Goal: Task Accomplishment & Management: Use online tool/utility

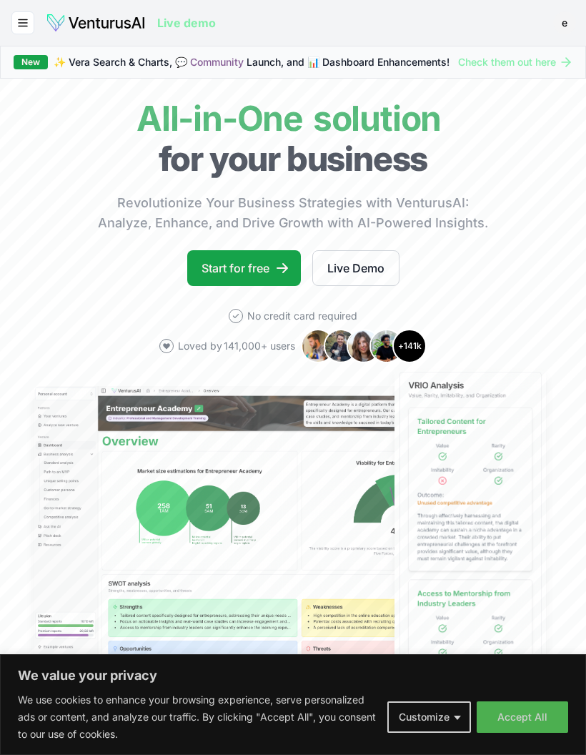
click at [251, 281] on link "Start for free" at bounding box center [244, 268] width 114 height 36
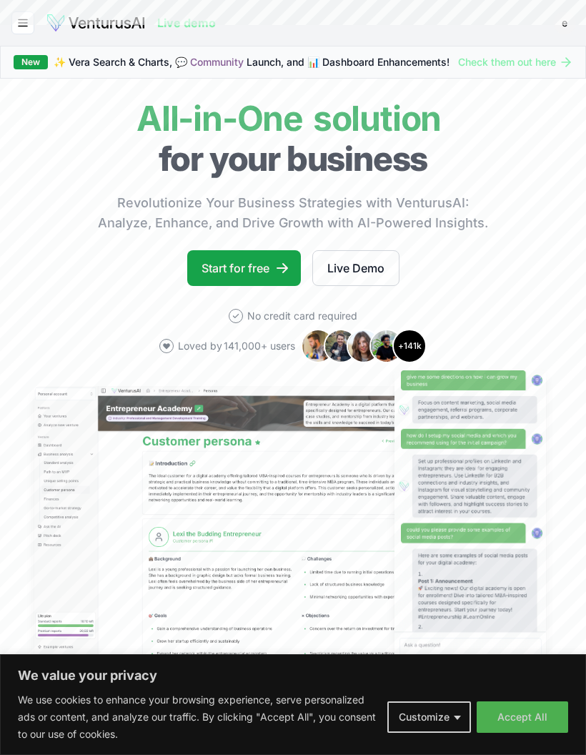
click at [256, 275] on link "Start for free" at bounding box center [244, 268] width 114 height 36
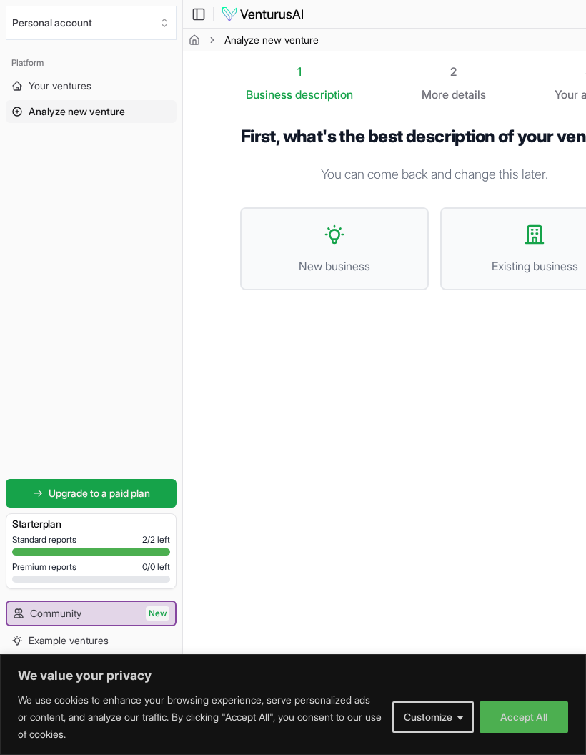
click at [358, 239] on button "New business" at bounding box center [334, 248] width 189 height 83
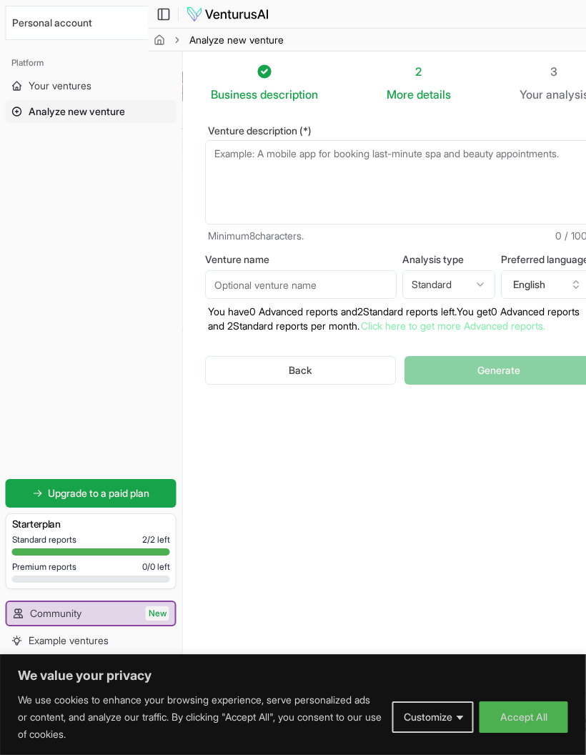
scroll to position [0, 10]
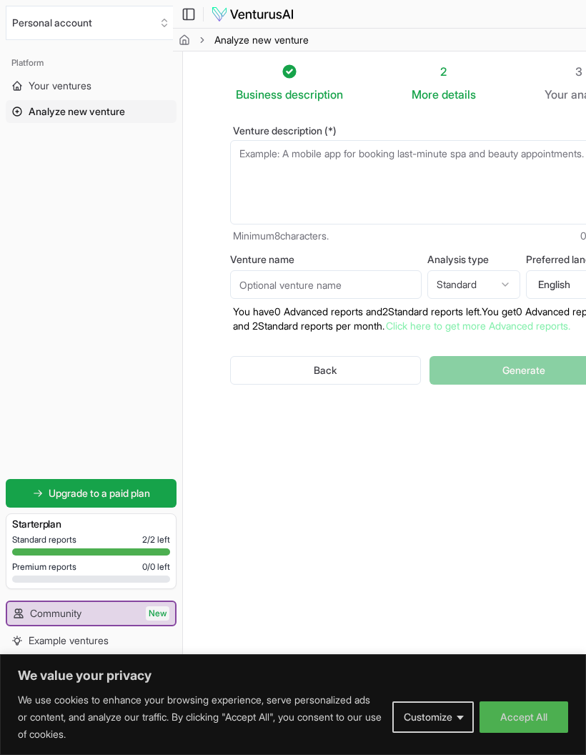
click at [499, 159] on textarea "Venture description (*)" at bounding box center [424, 182] width 389 height 84
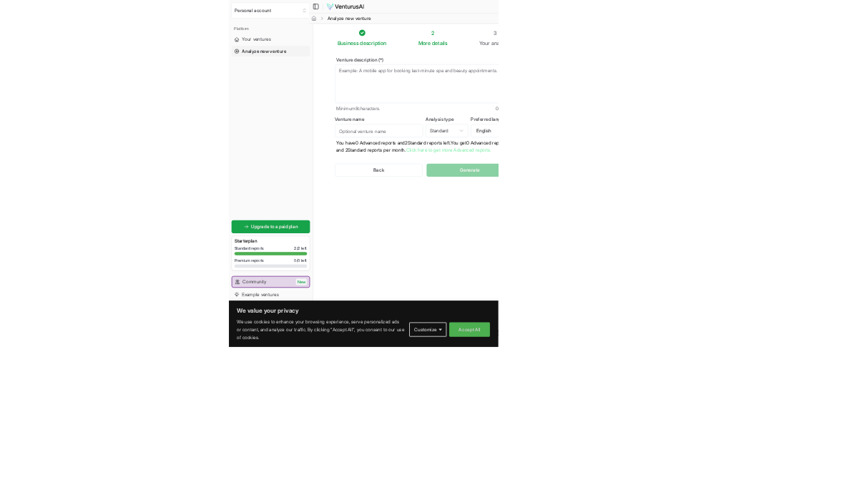
scroll to position [0, 0]
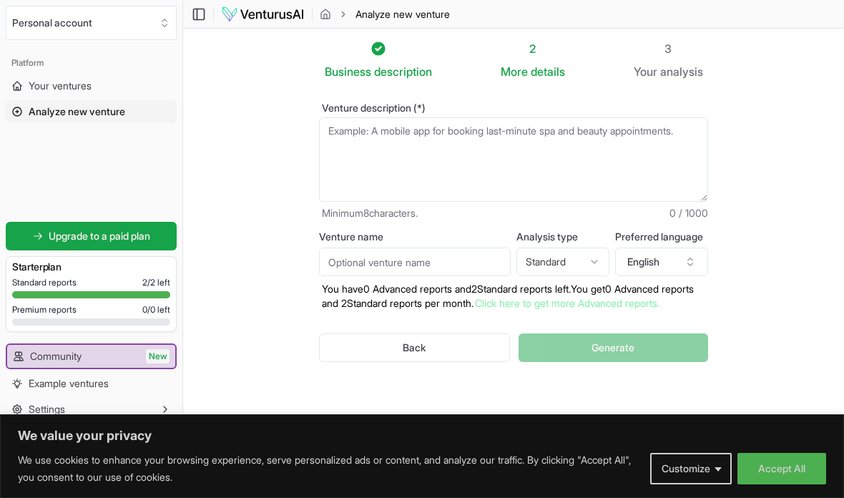
click at [566, 132] on textarea "Venture description (*)" at bounding box center [513, 159] width 389 height 84
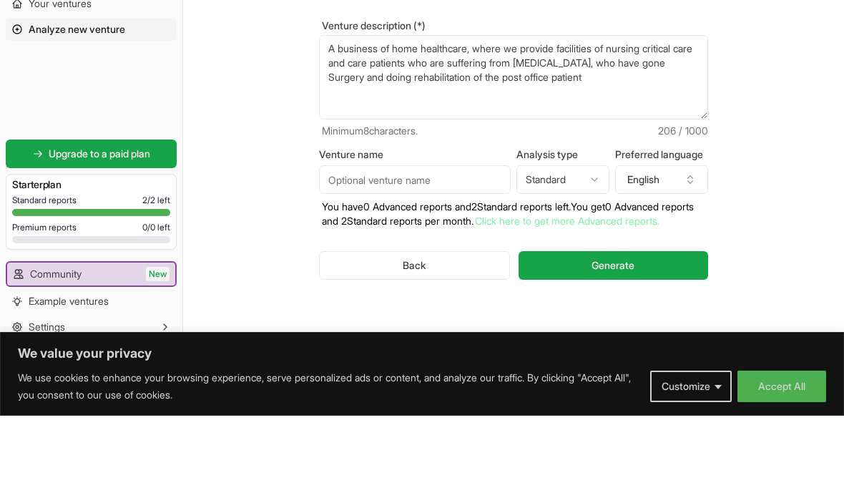
click at [504, 117] on textarea "A business of home healthcare, where we provide facilities of nursing critical …" at bounding box center [513, 159] width 389 height 84
click at [561, 117] on textarea "A business of home healthcare, where we provide facilities of nursing critical …" at bounding box center [513, 159] width 389 height 84
click at [466, 117] on textarea "A business of home healthcare, where we provide facilities of nursing critical …" at bounding box center [513, 159] width 389 height 84
click at [481, 117] on textarea "A business of home healthcare, where we provide facilities of nursing critical …" at bounding box center [513, 159] width 389 height 84
click at [567, 117] on textarea "A business of home healthcare, where we provide facilities of nursing critical …" at bounding box center [513, 159] width 389 height 84
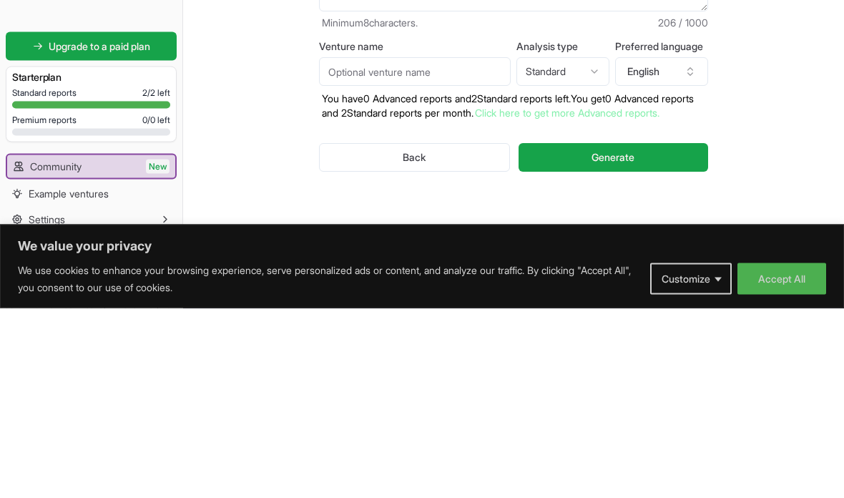
type textarea "A business of home healthcare, where we provide facilities of nursing critical …"
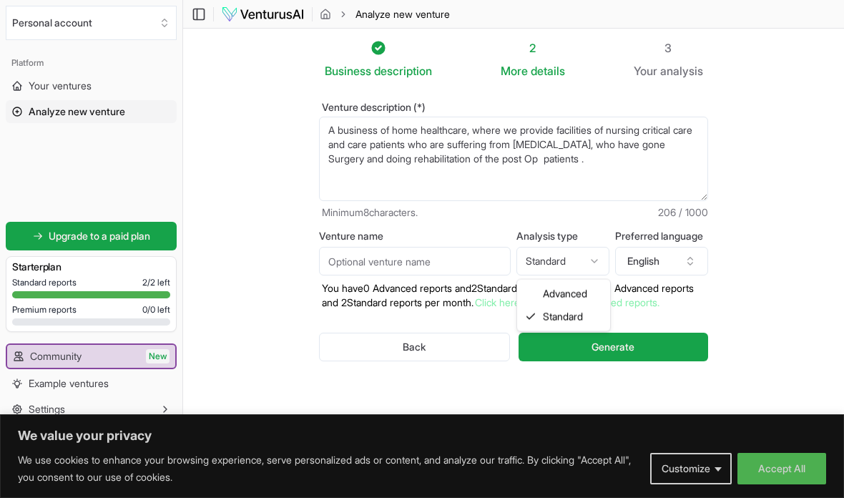
click at [582, 209] on html "We value your privacy We use cookies to enhance your browsing experience, serve…" at bounding box center [422, 248] width 844 height 498
click at [497, 343] on html "We value your privacy We use cookies to enhance your browsing experience, serve…" at bounding box center [422, 248] width 844 height 498
click at [569, 206] on html "We value your privacy We use cookies to enhance your browsing experience, serve…" at bounding box center [422, 248] width 844 height 498
select select "advanced"
click at [586, 247] on button "English" at bounding box center [661, 261] width 93 height 29
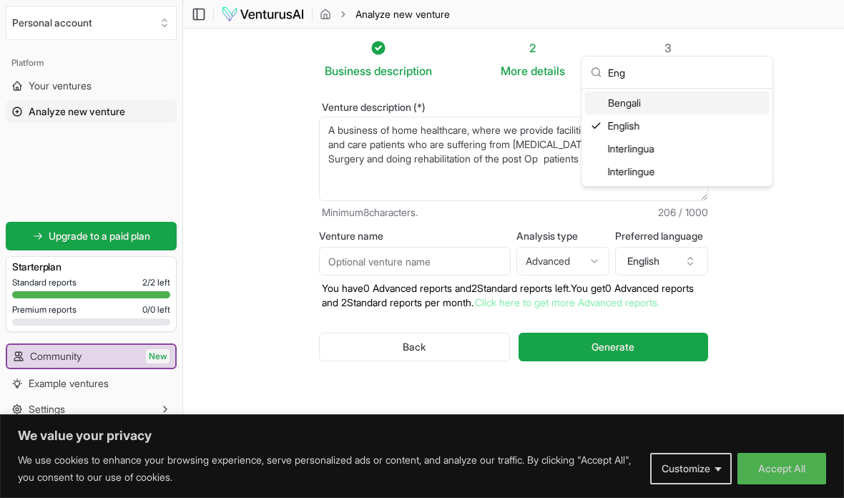
type input "Eng"
click at [586, 124] on div "English" at bounding box center [677, 125] width 185 height 23
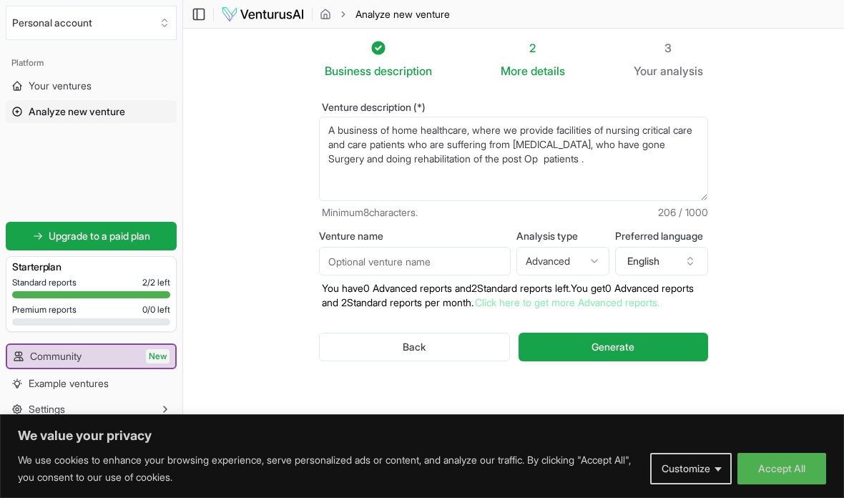
click at [586, 340] on span "Generate" at bounding box center [612, 347] width 43 height 14
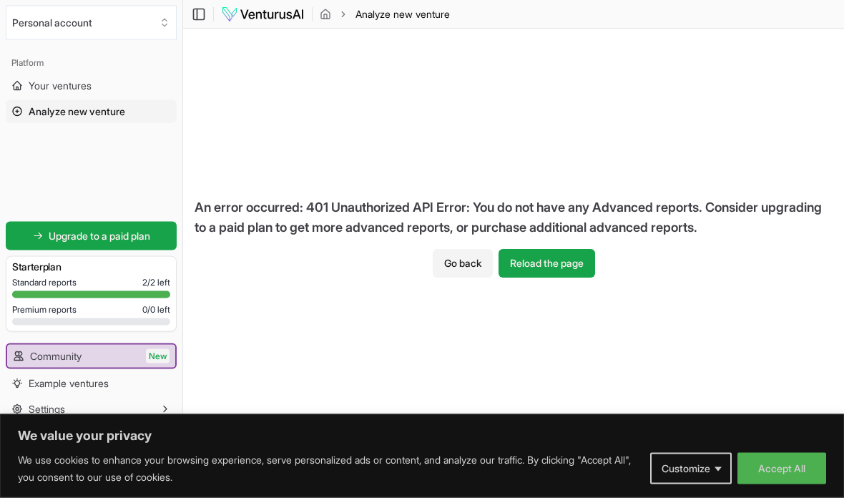
scroll to position [42, 0]
click at [467, 250] on button "Go back" at bounding box center [463, 264] width 60 height 29
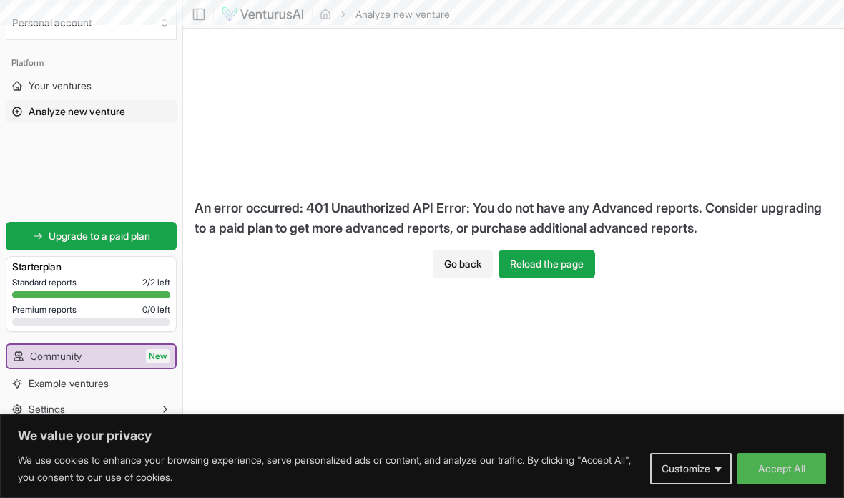
scroll to position [58, 0]
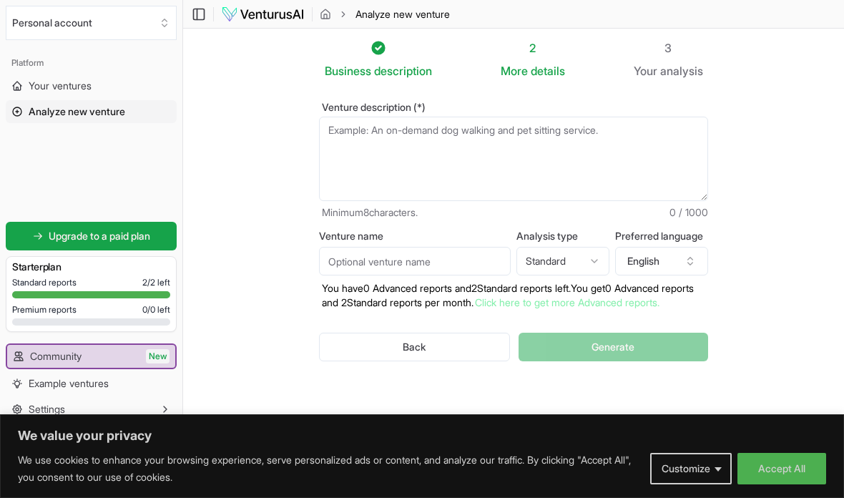
click at [586, 117] on textarea "Venture description (*)" at bounding box center [513, 159] width 389 height 84
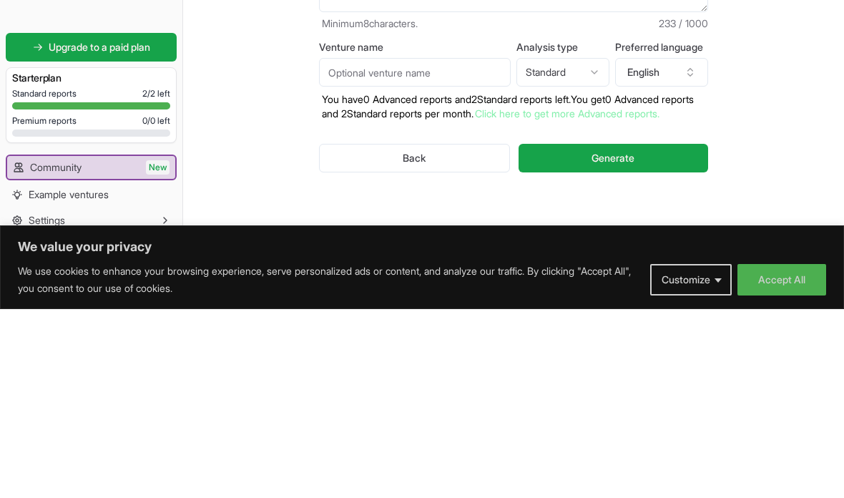
type textarea "Home healthcare, where we take care of the patient after they are home after a …"
click at [586, 340] on span "Generate" at bounding box center [612, 347] width 43 height 14
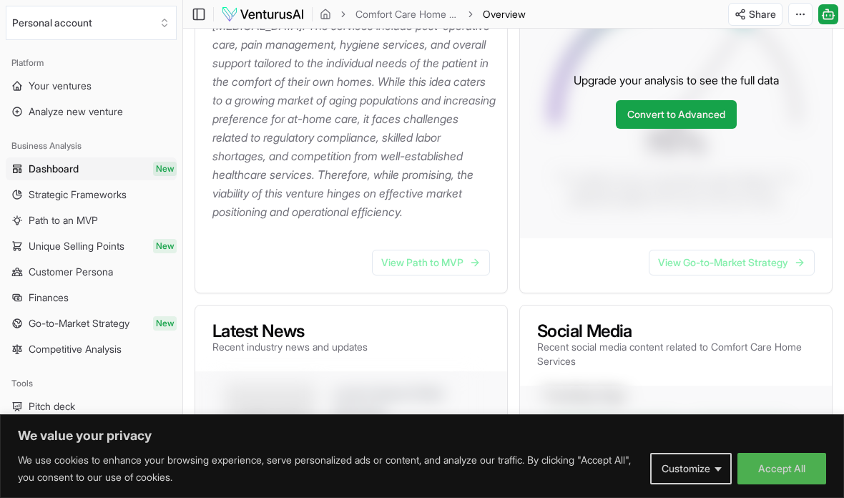
scroll to position [327, 0]
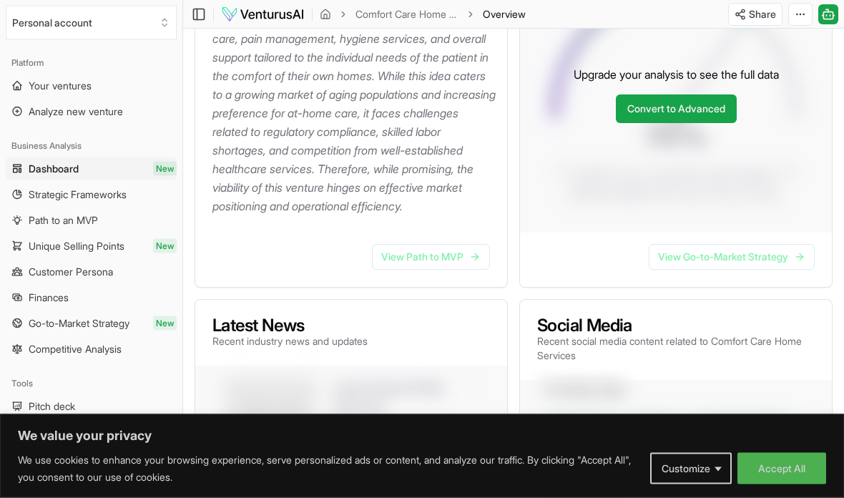
click at [393, 270] on link "View Path to MVP" at bounding box center [431, 258] width 118 height 26
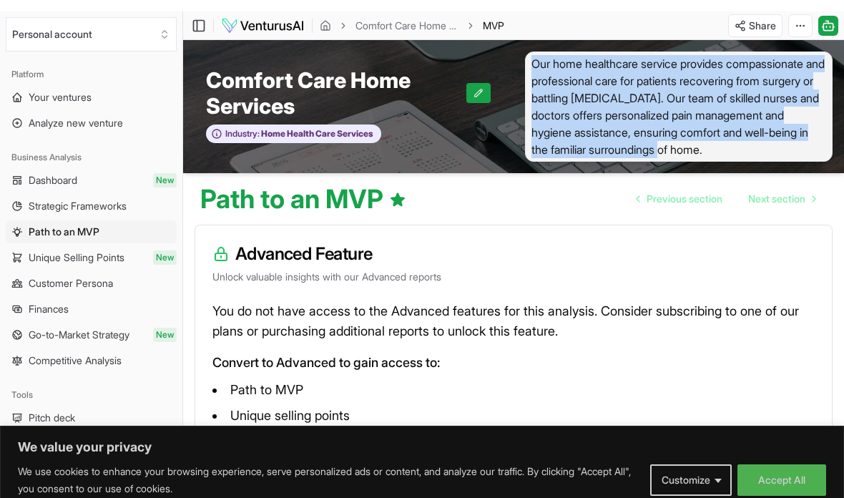
scroll to position [105, 0]
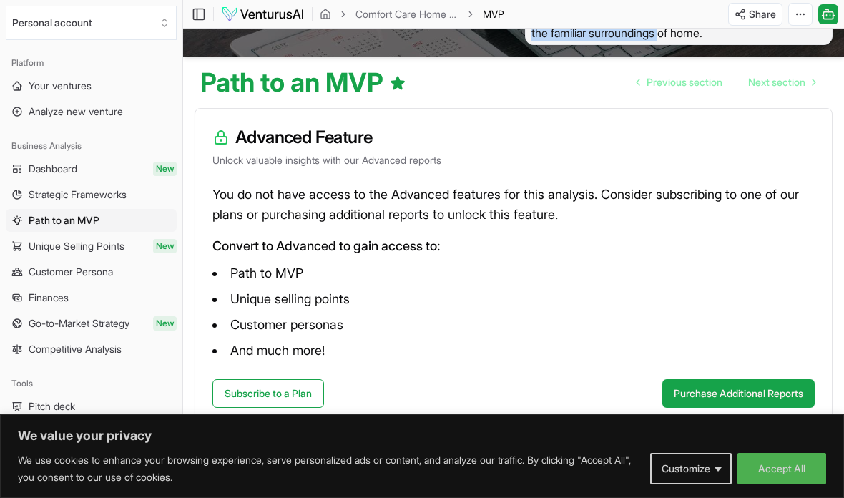
click at [586, 265] on li "Path to MVP" at bounding box center [513, 273] width 602 height 23
